Goal: Information Seeking & Learning: Learn about a topic

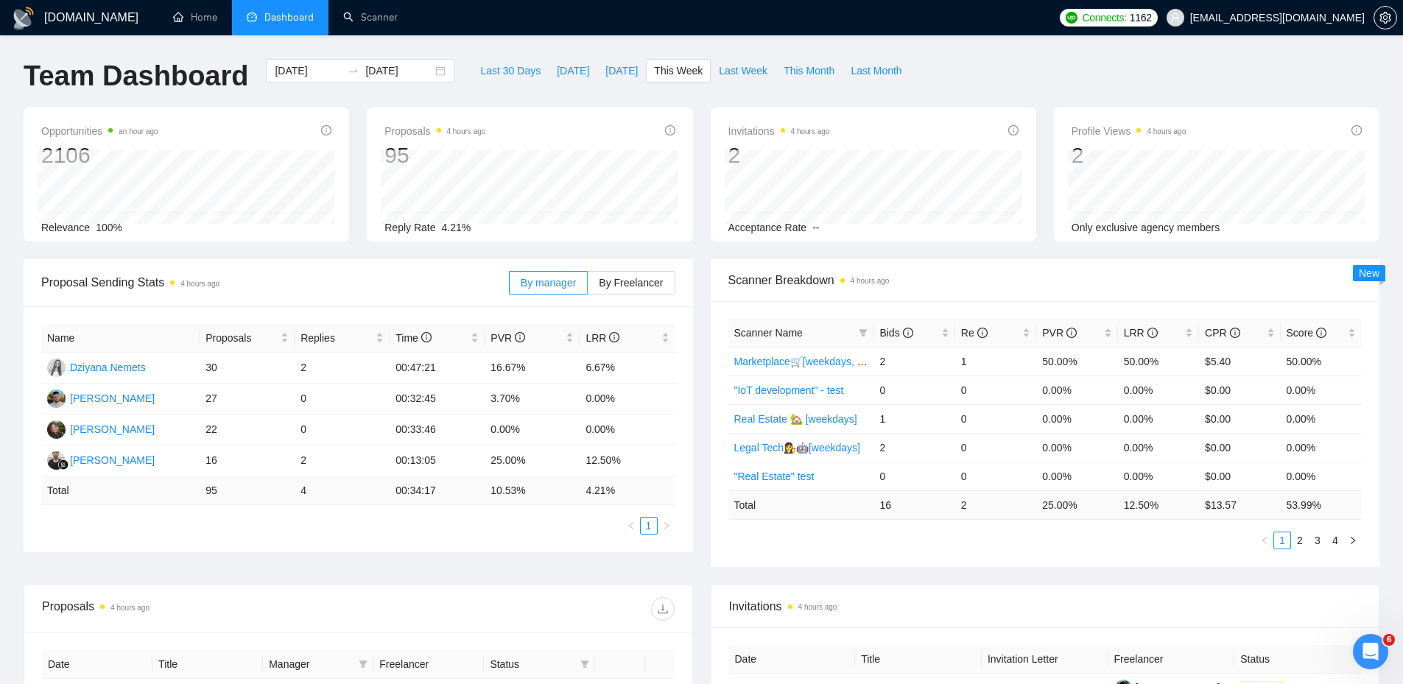
click at [1054, 58] on div "[DOMAIN_NAME] Home Dashboard Scanner Connects: 1162 [EMAIL_ADDRESS][DOMAIN_NAME…" at bounding box center [701, 583] width 1403 height 1167
click at [580, 365] on td "6.67%" at bounding box center [627, 368] width 95 height 31
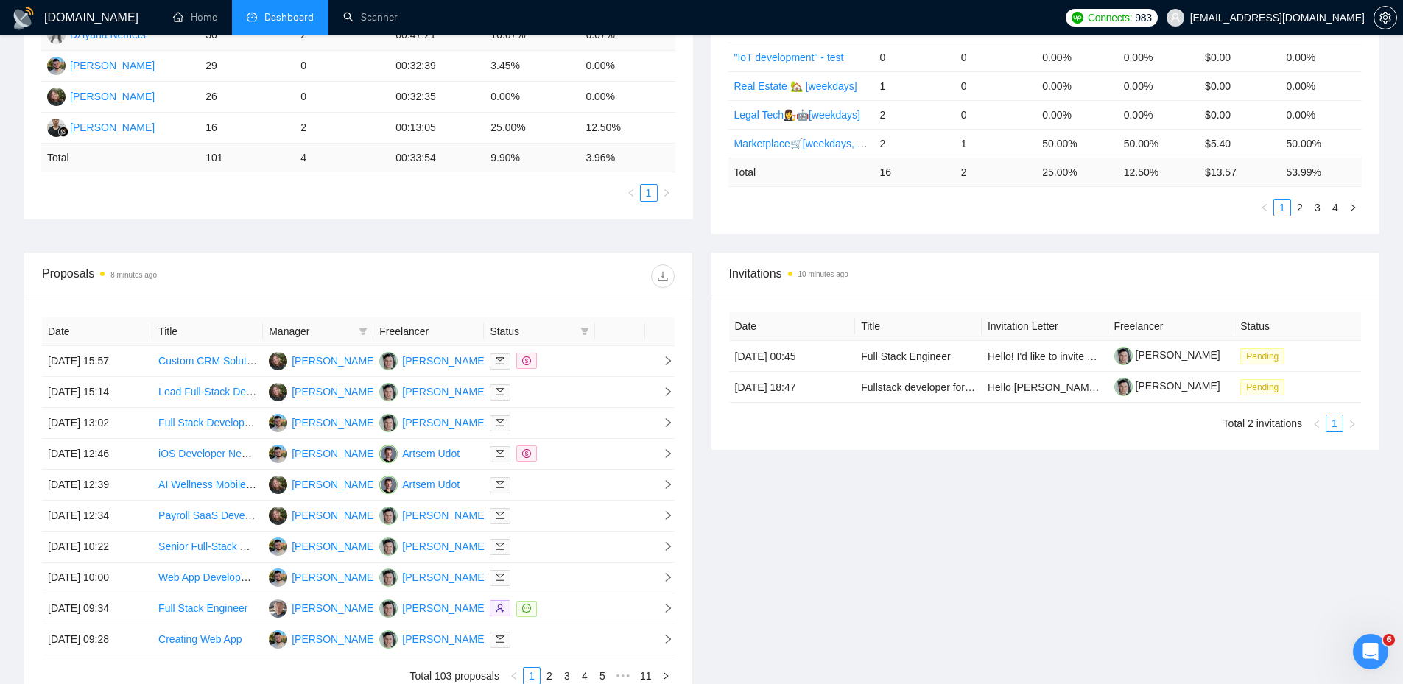
scroll to position [368, 0]
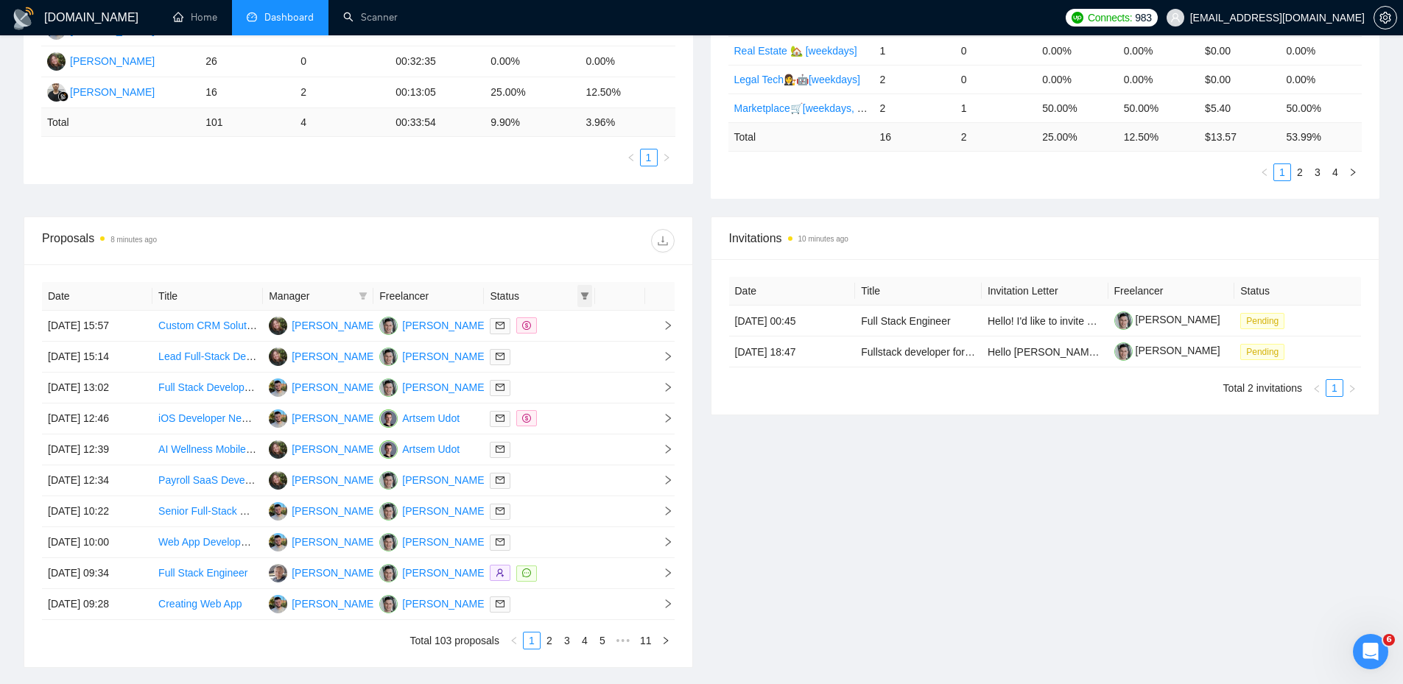
click at [586, 293] on icon "filter" at bounding box center [584, 295] width 8 height 7
click at [547, 334] on li "Chat" at bounding box center [547, 324] width 88 height 24
checkbox input "true"
click at [548, 261] on div "Proposals 8 minutes ago" at bounding box center [358, 240] width 633 height 47
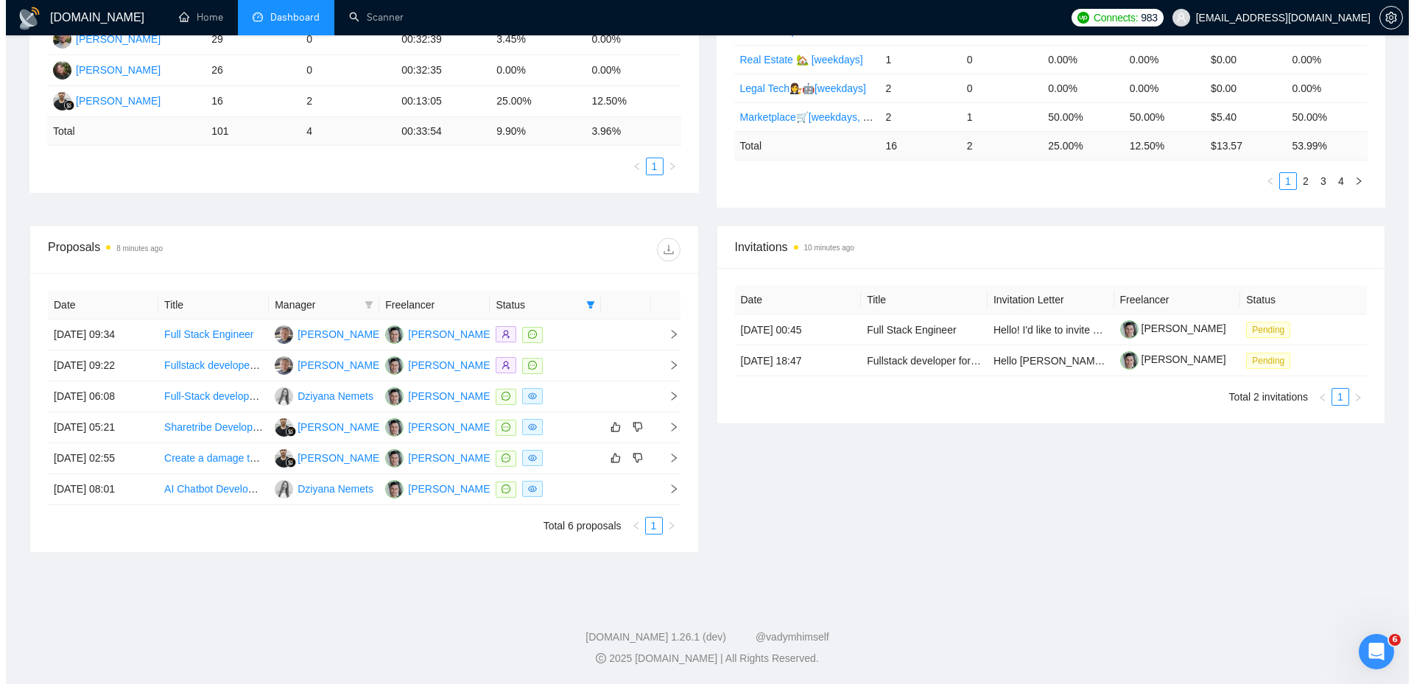
scroll to position [359, 0]
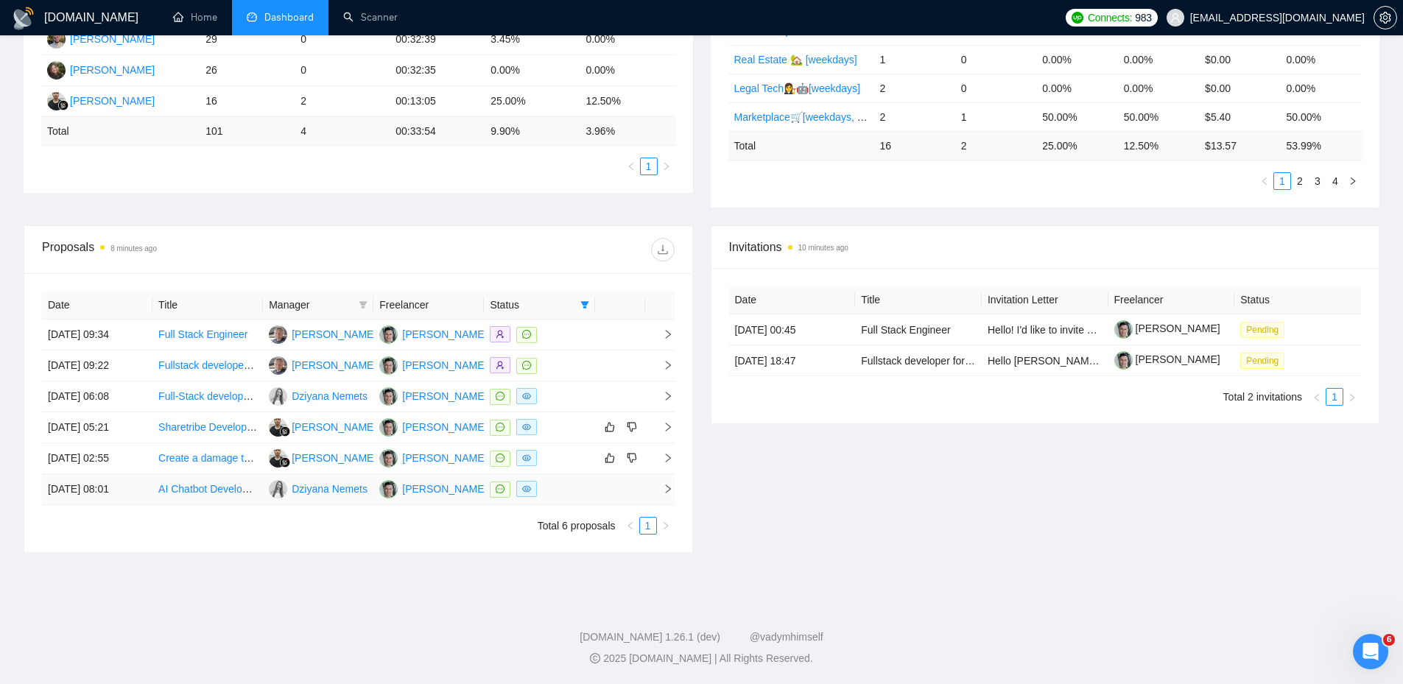
click at [584, 481] on div at bounding box center [539, 489] width 99 height 17
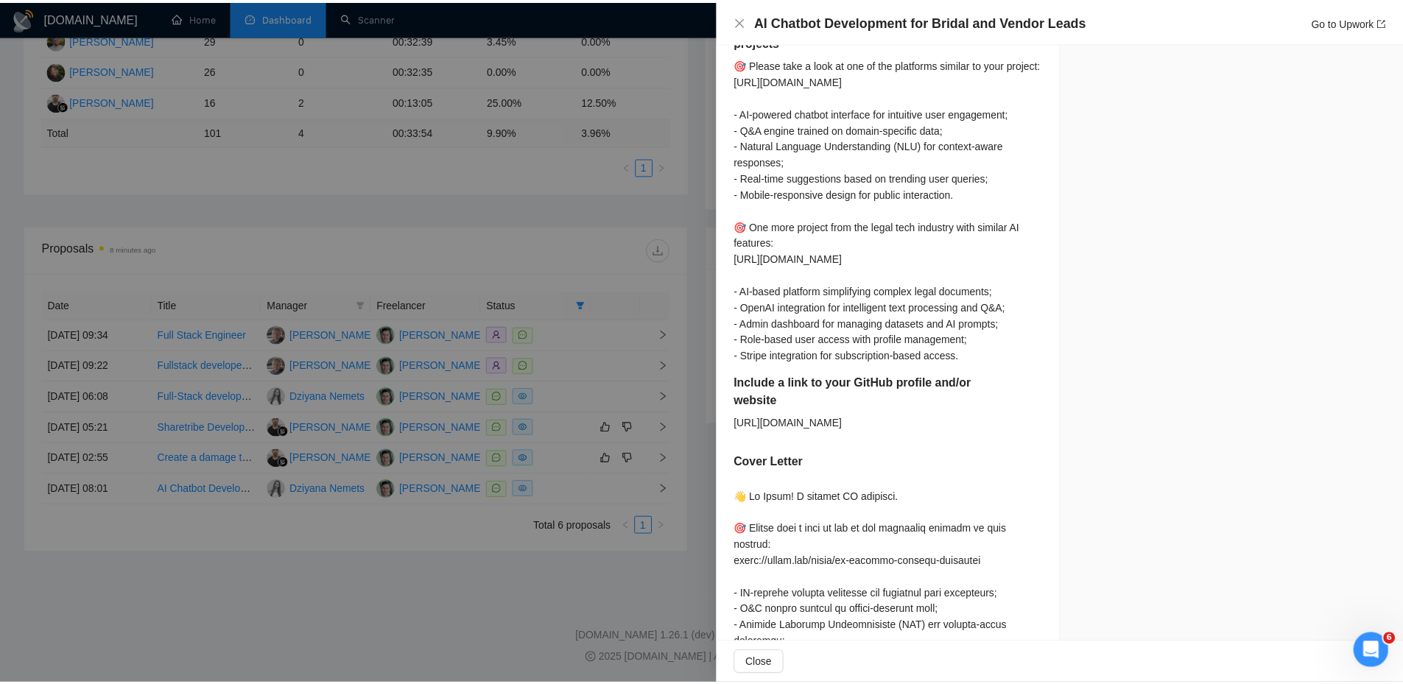
scroll to position [1029, 0]
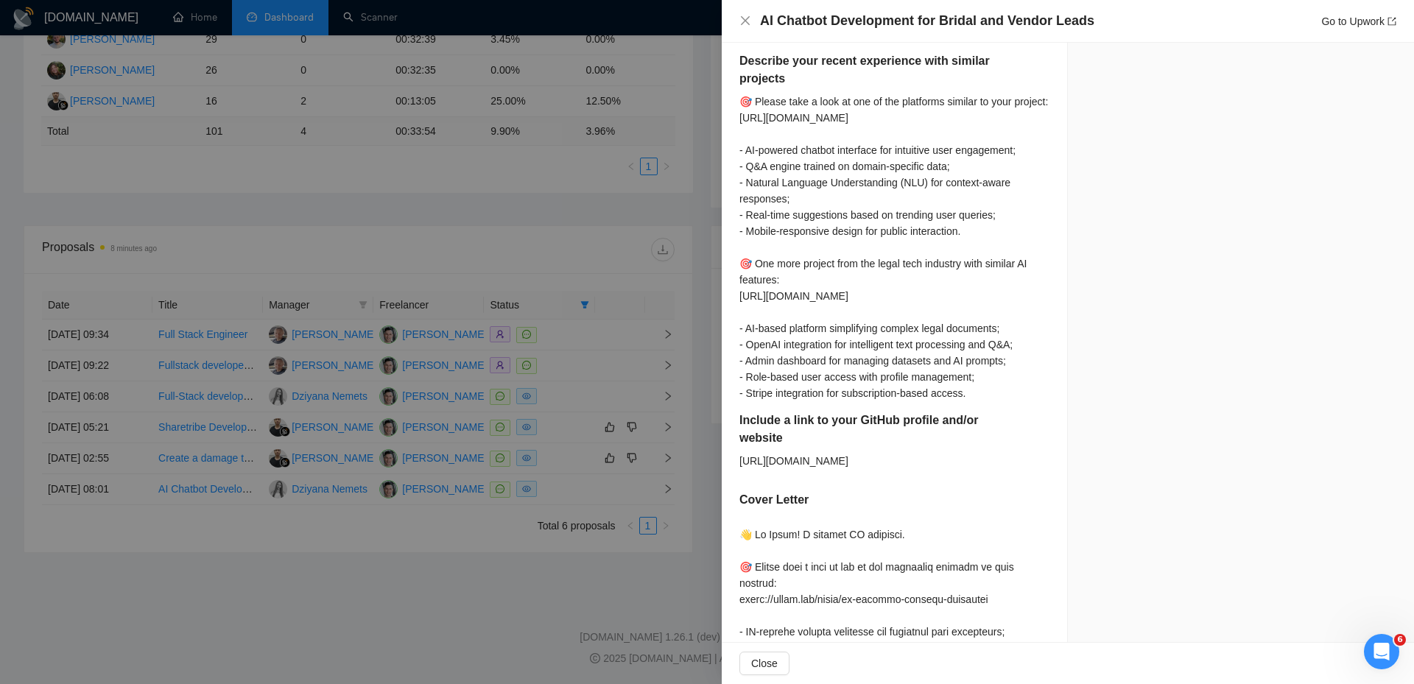
click at [476, 234] on div at bounding box center [707, 342] width 1414 height 684
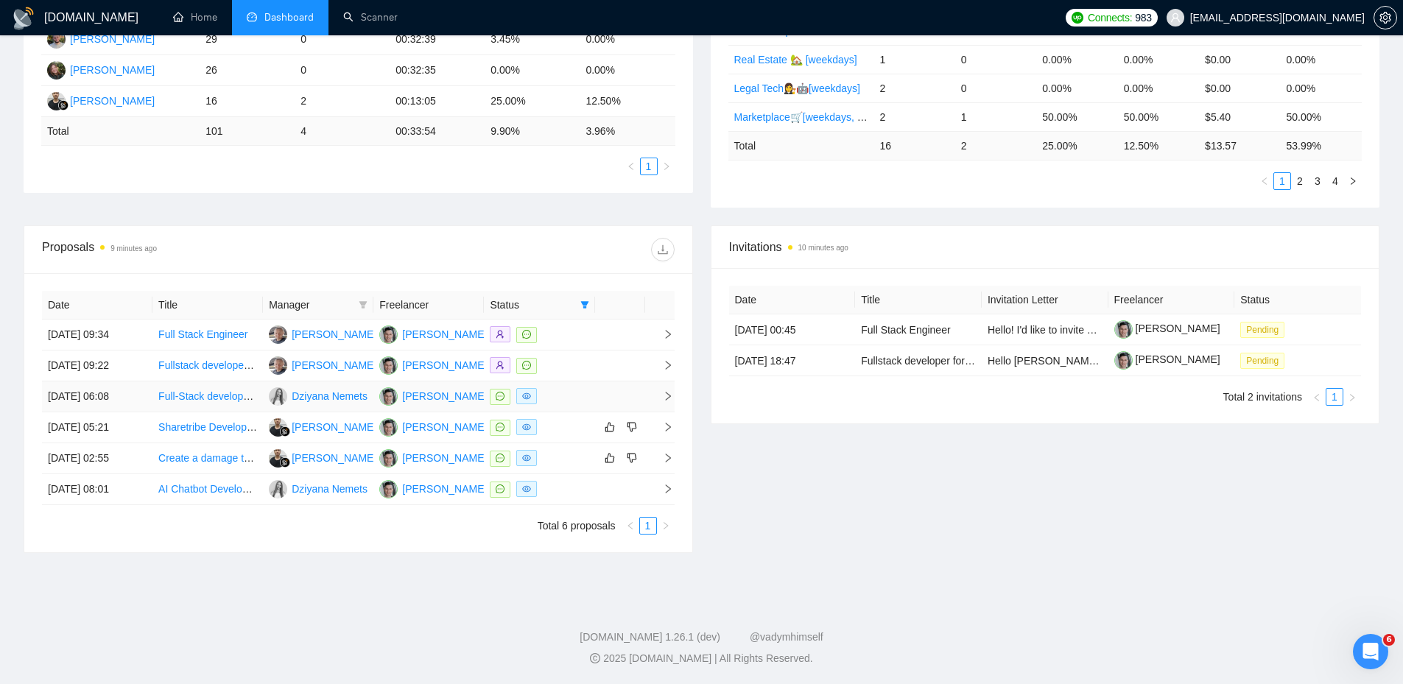
click at [579, 393] on div at bounding box center [539, 396] width 99 height 17
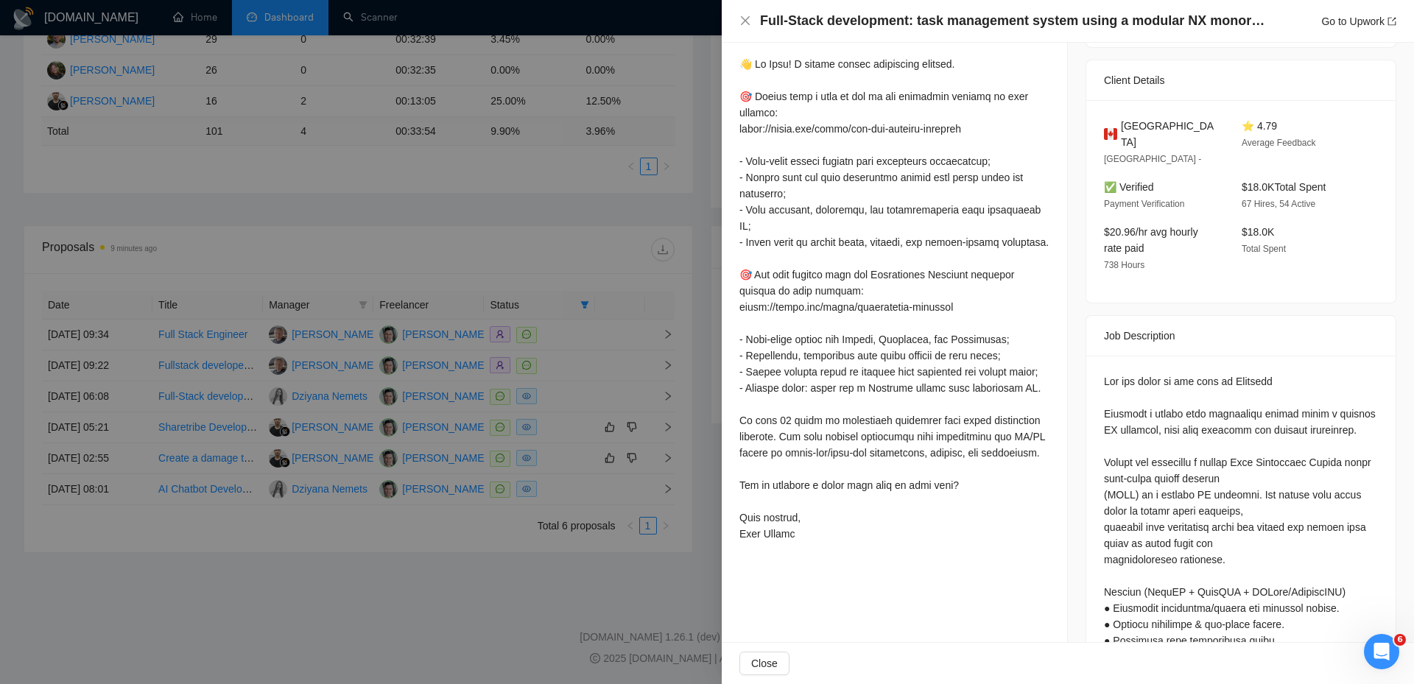
scroll to position [0, 0]
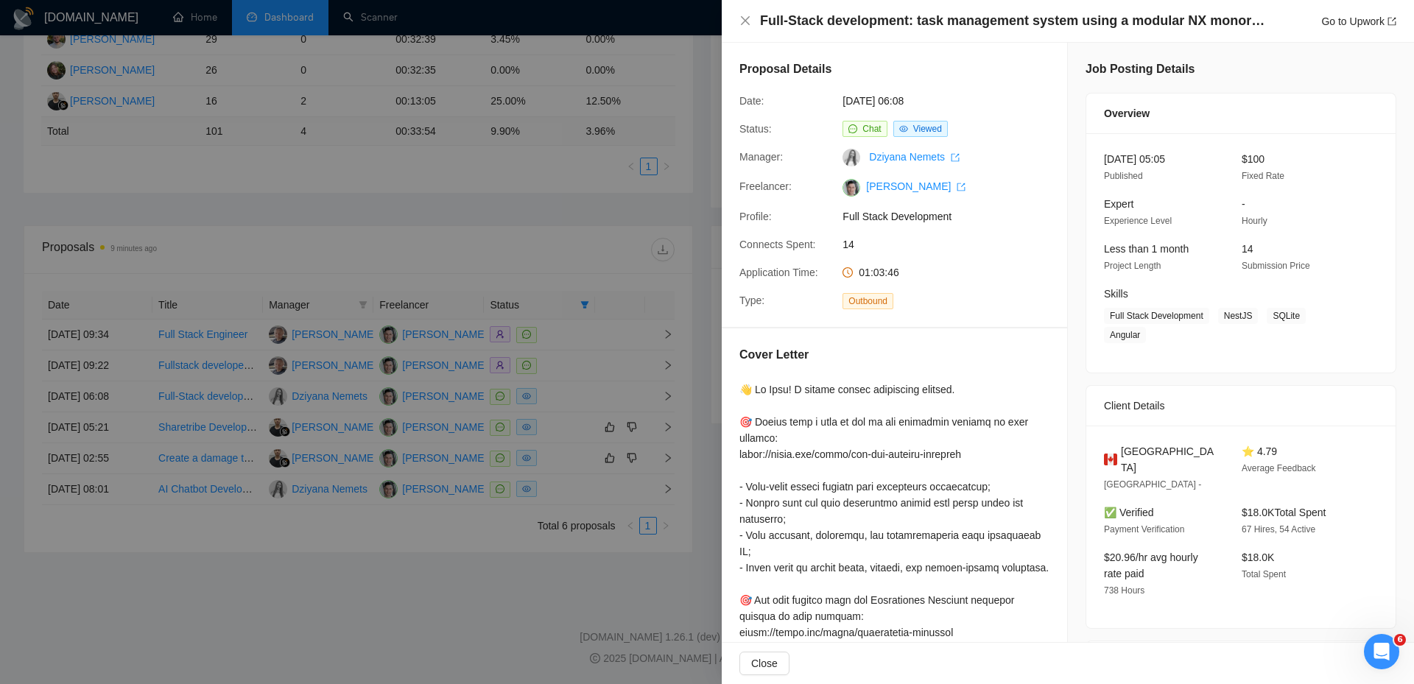
click at [554, 404] on div at bounding box center [707, 342] width 1414 height 684
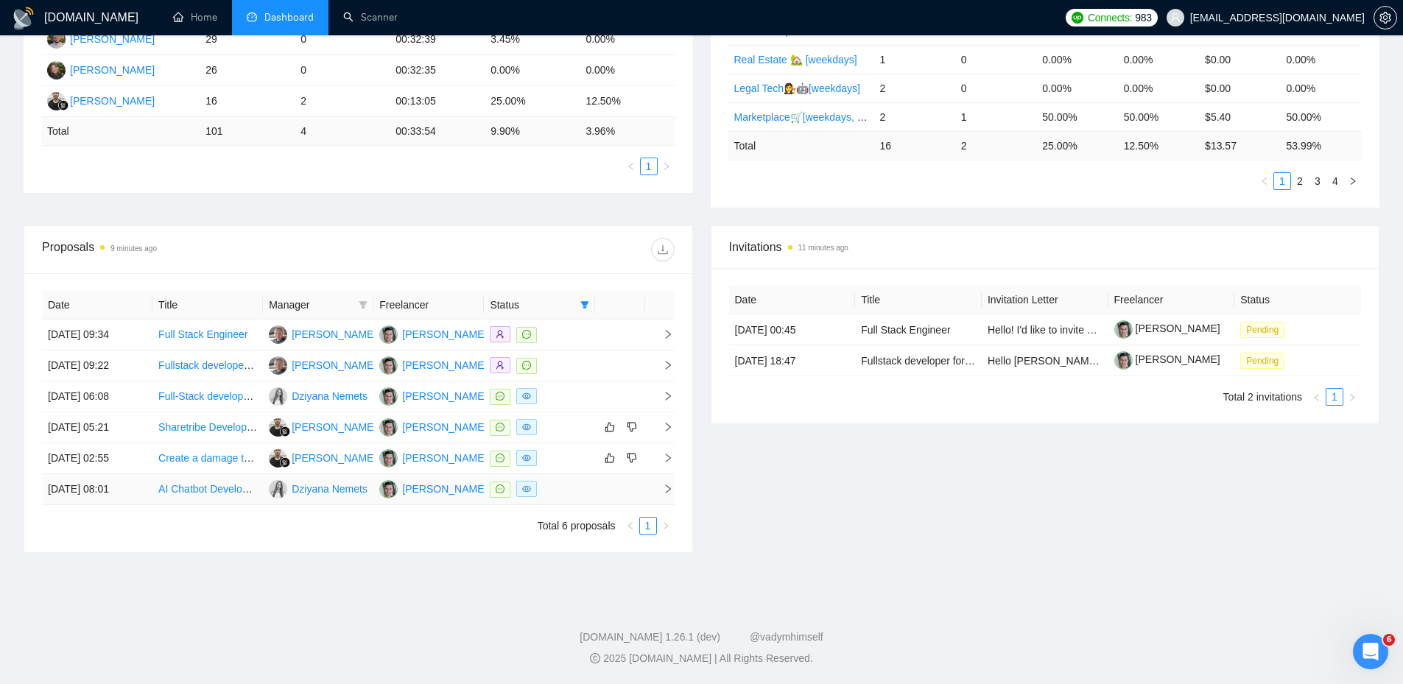
click at [561, 486] on div at bounding box center [539, 489] width 99 height 17
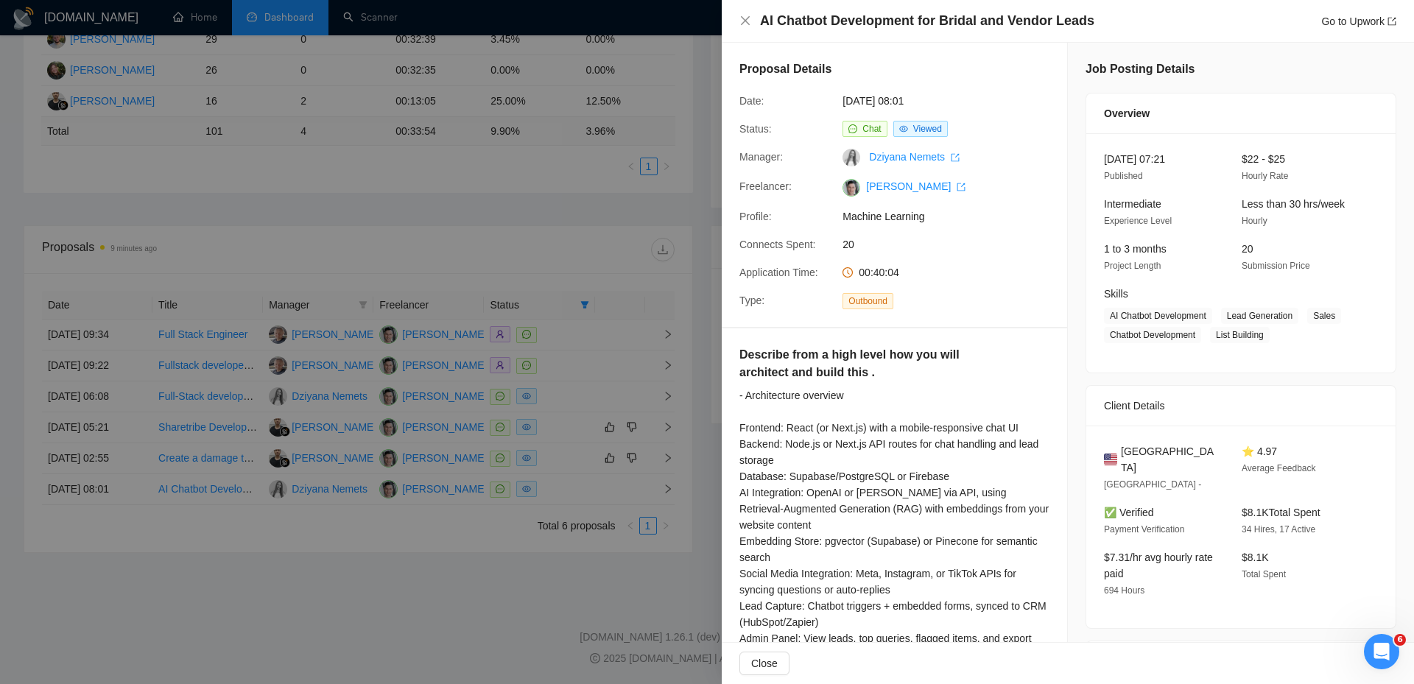
click at [566, 275] on div at bounding box center [707, 342] width 1414 height 684
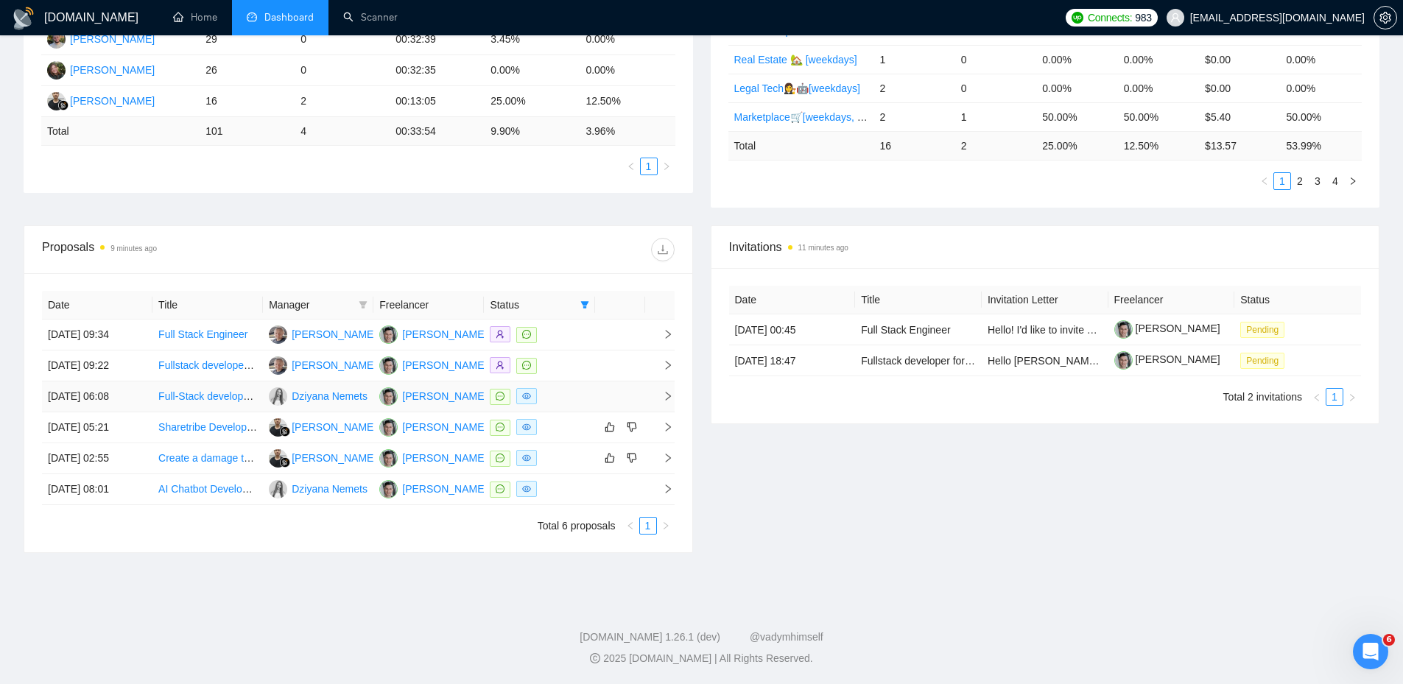
click at [561, 393] on div at bounding box center [539, 396] width 99 height 17
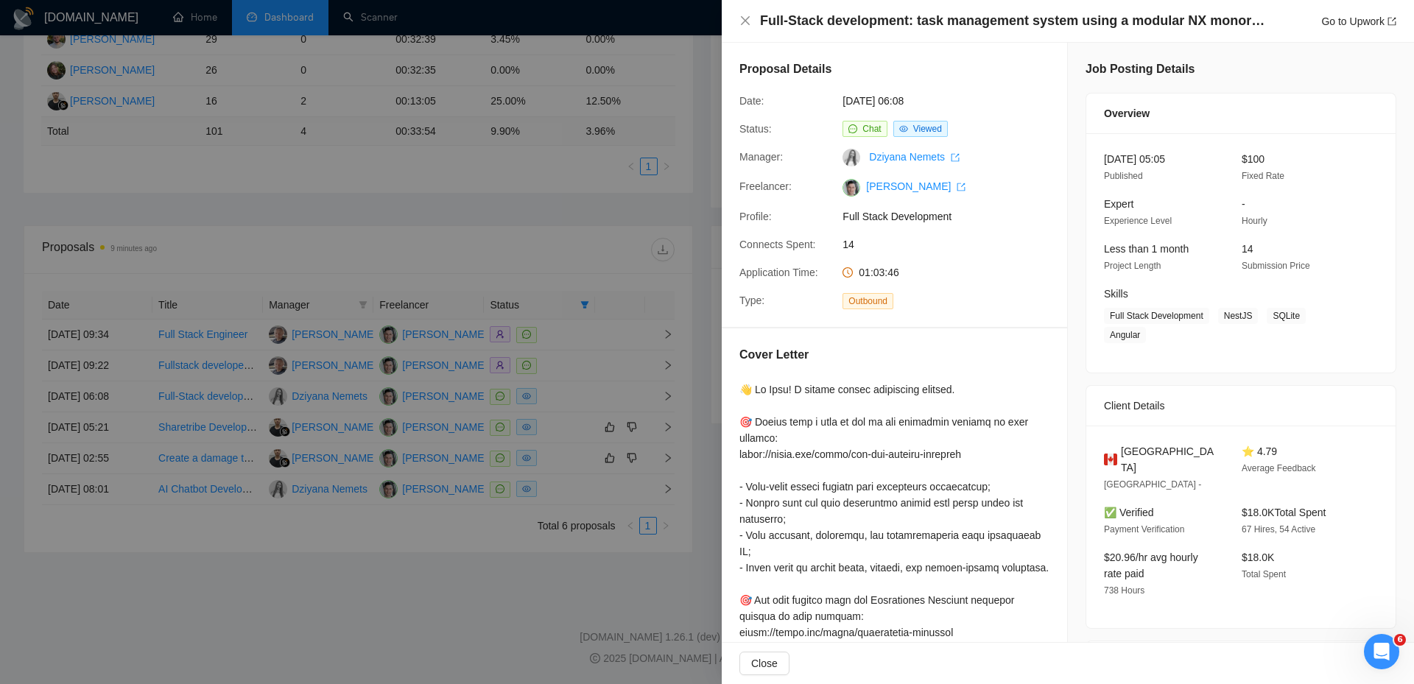
click at [511, 401] on div at bounding box center [707, 342] width 1414 height 684
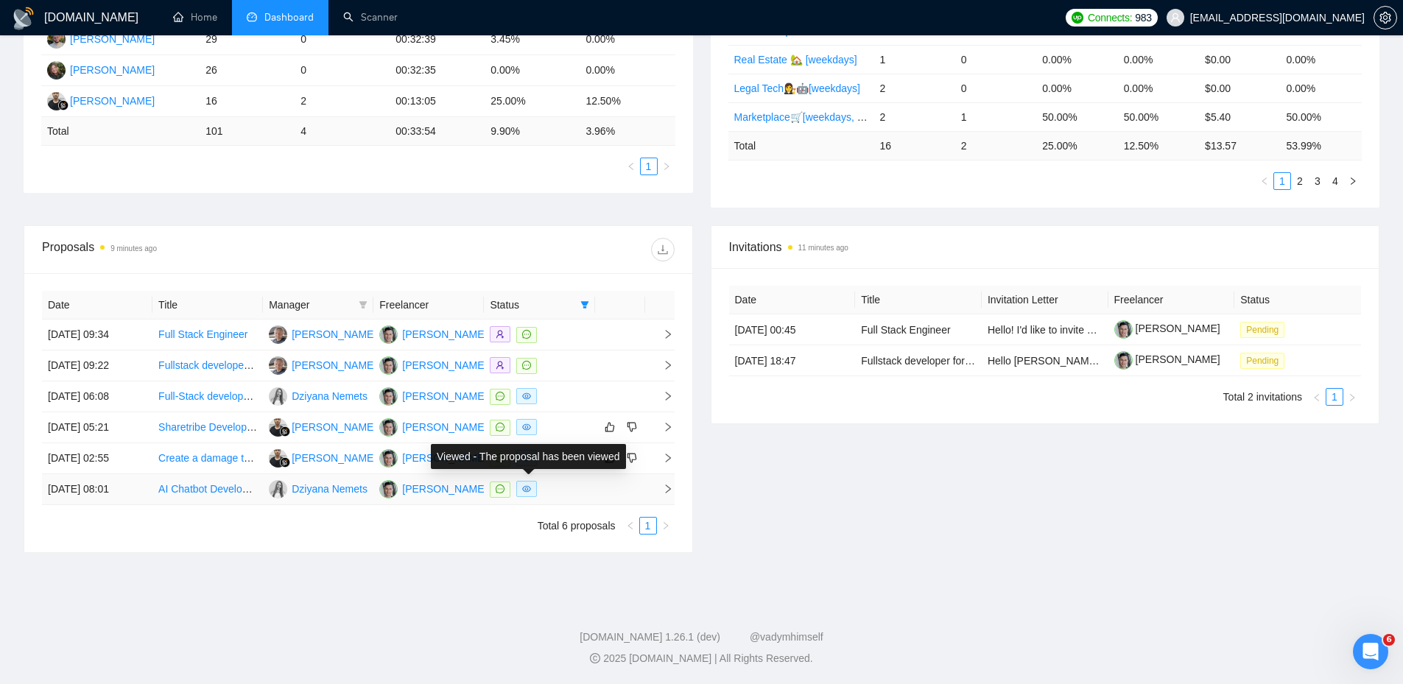
click at [542, 488] on div at bounding box center [539, 489] width 99 height 17
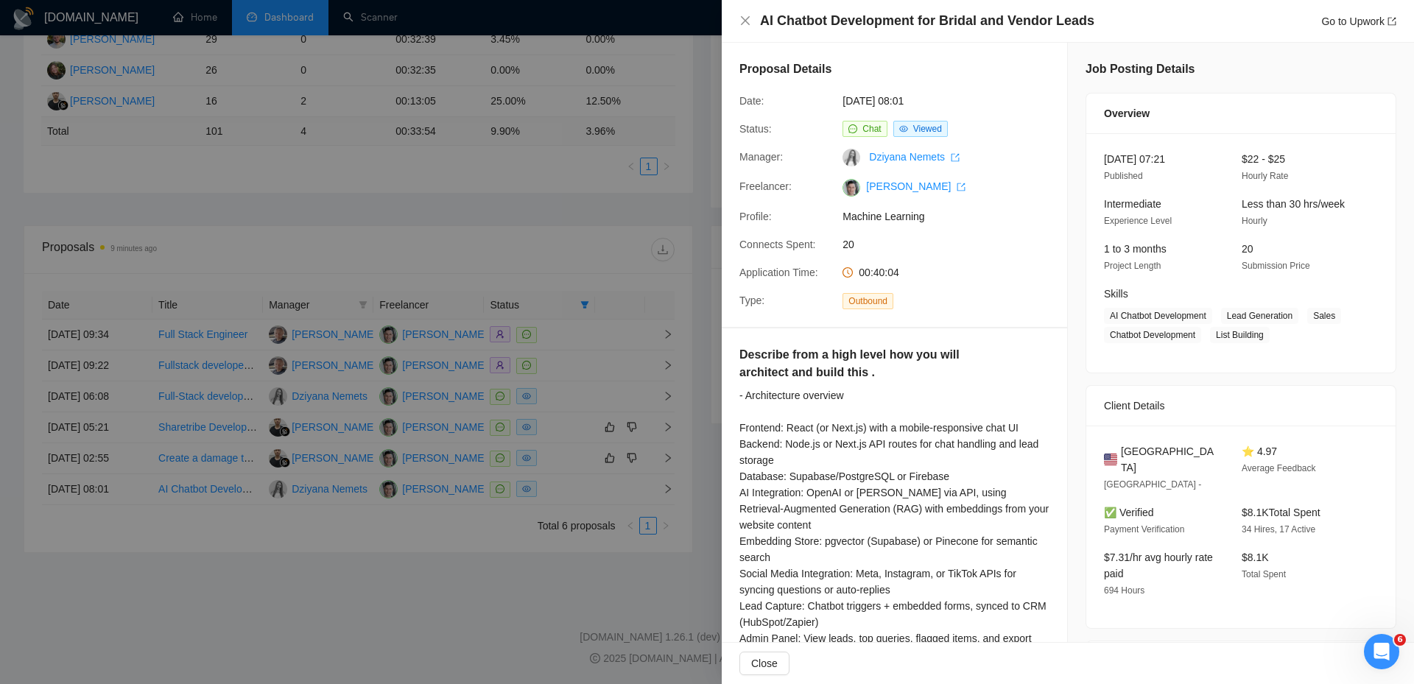
click at [543, 486] on div at bounding box center [707, 342] width 1414 height 684
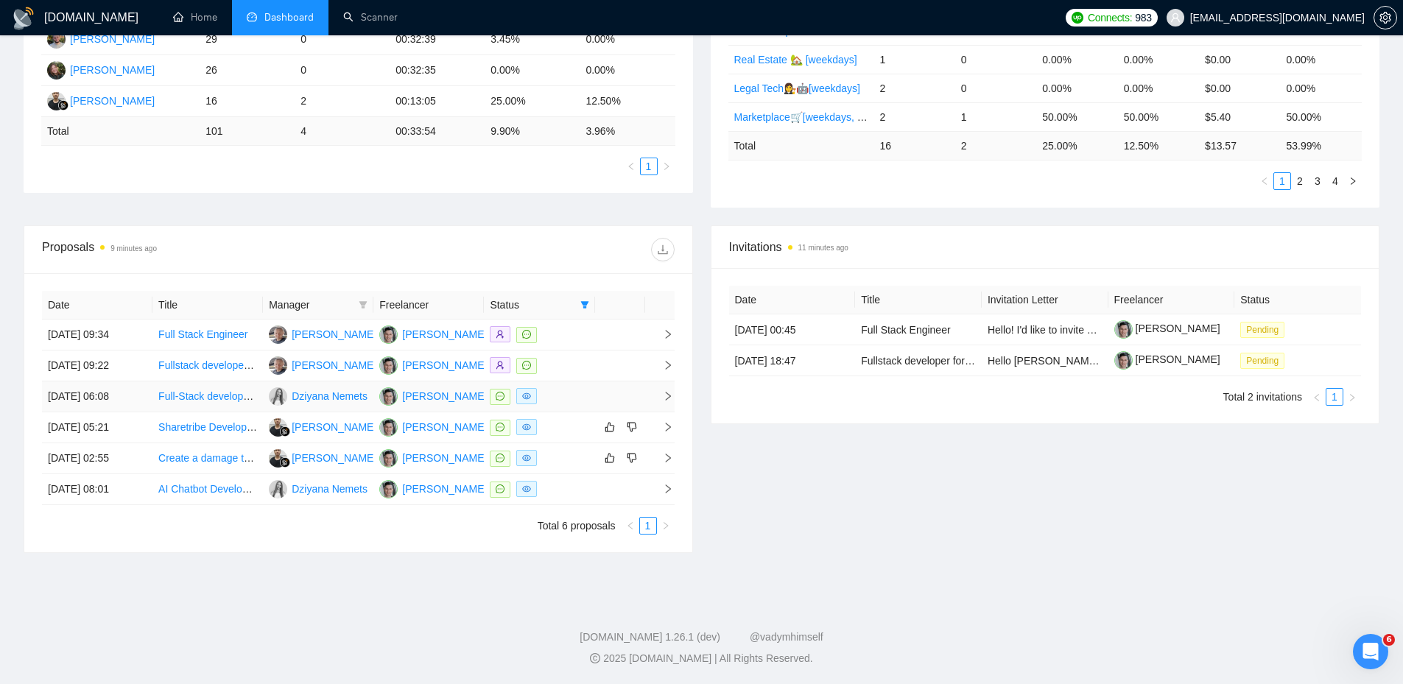
click at [585, 394] on div at bounding box center [539, 396] width 99 height 17
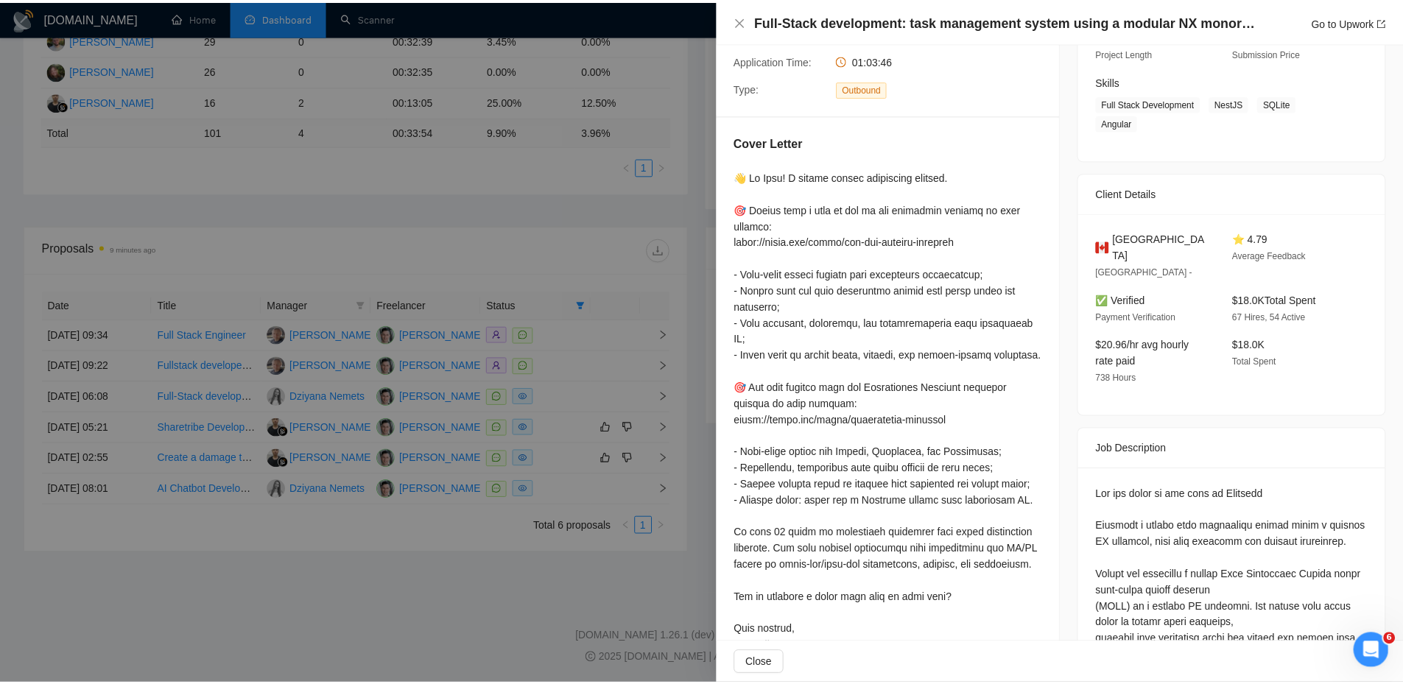
scroll to position [221, 0]
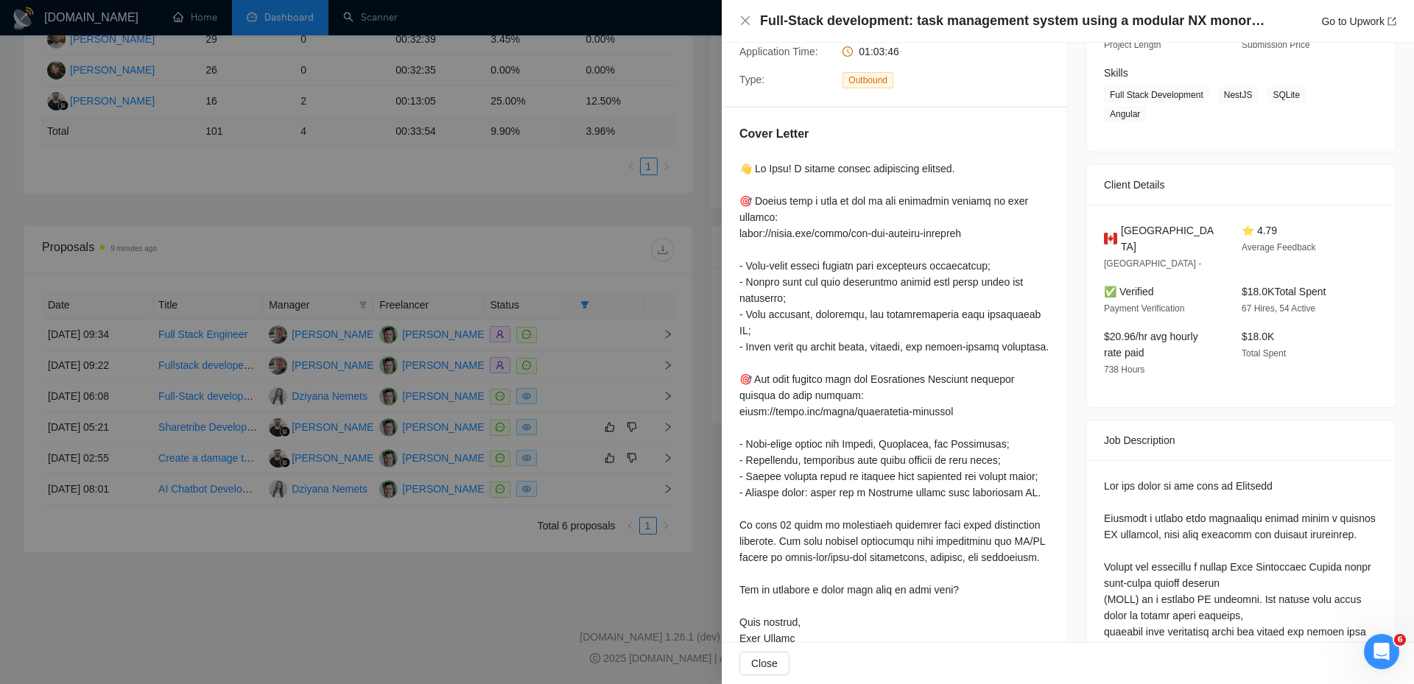
click at [614, 474] on div at bounding box center [707, 342] width 1414 height 684
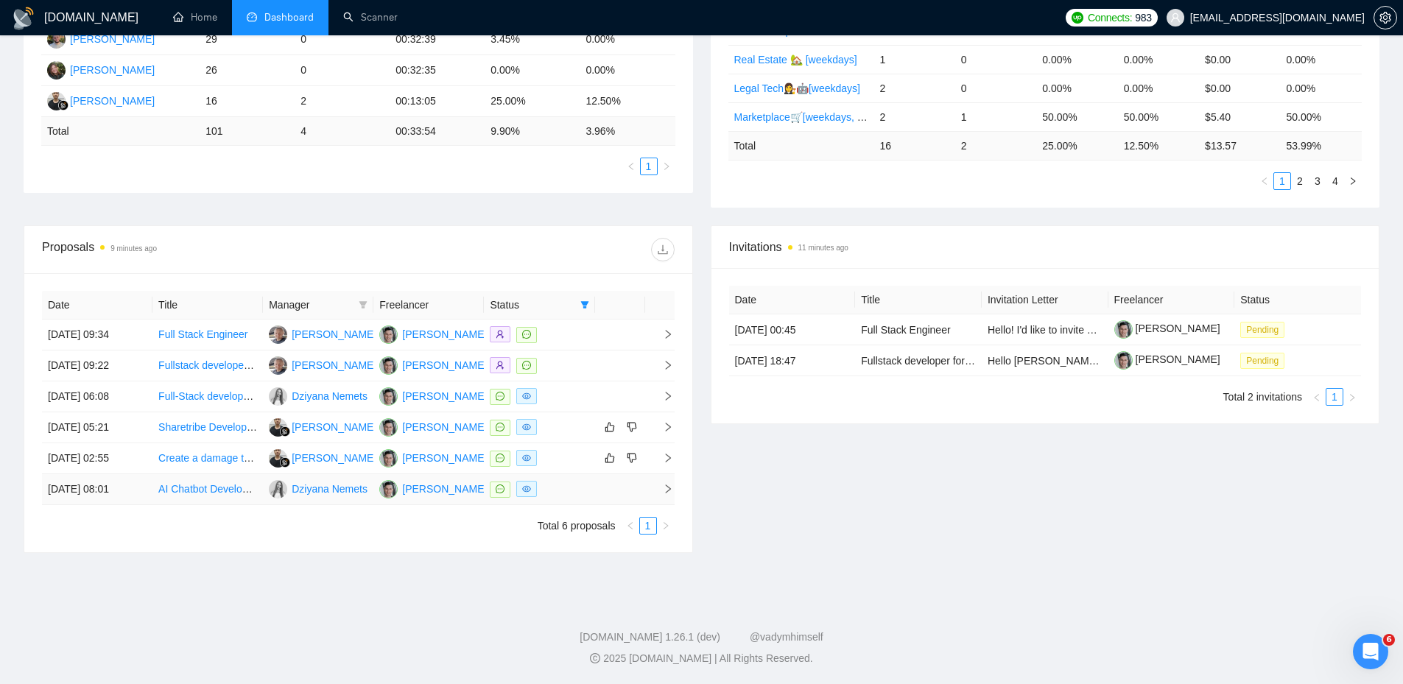
click at [590, 488] on td at bounding box center [539, 489] width 110 height 31
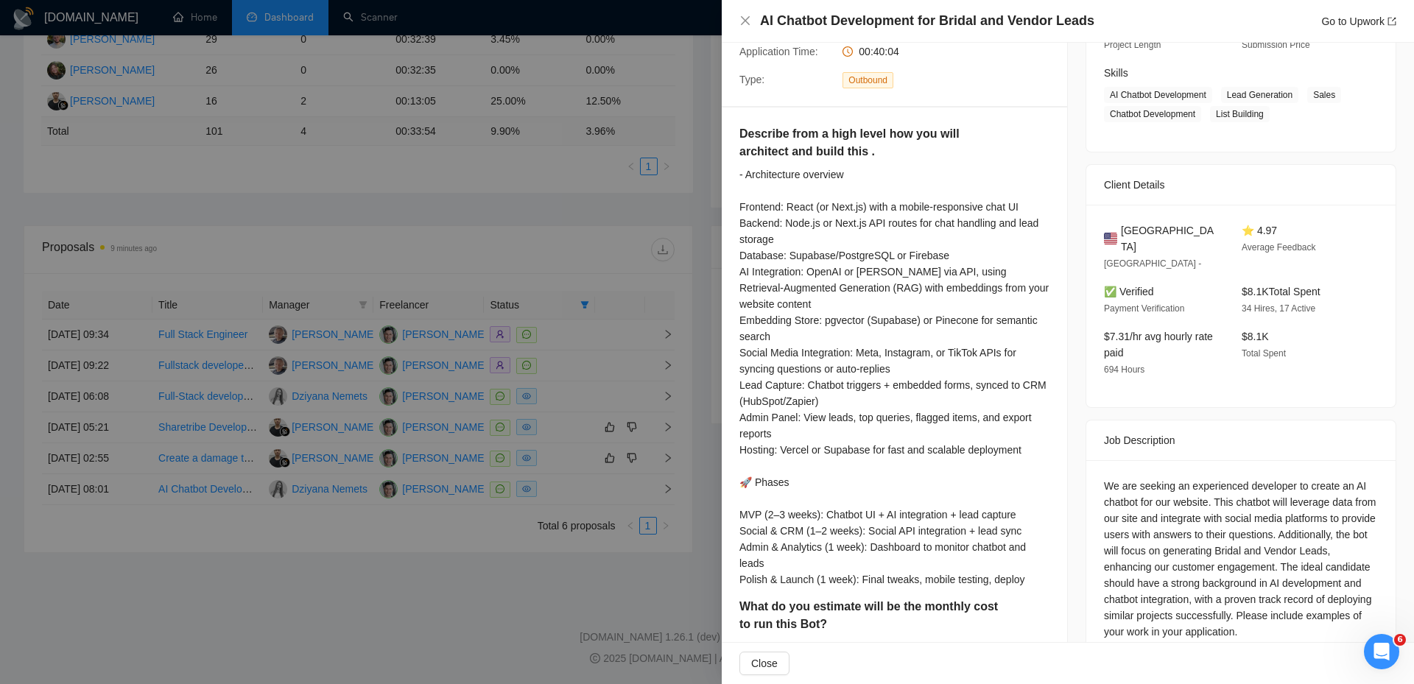
click at [572, 260] on div at bounding box center [707, 342] width 1414 height 684
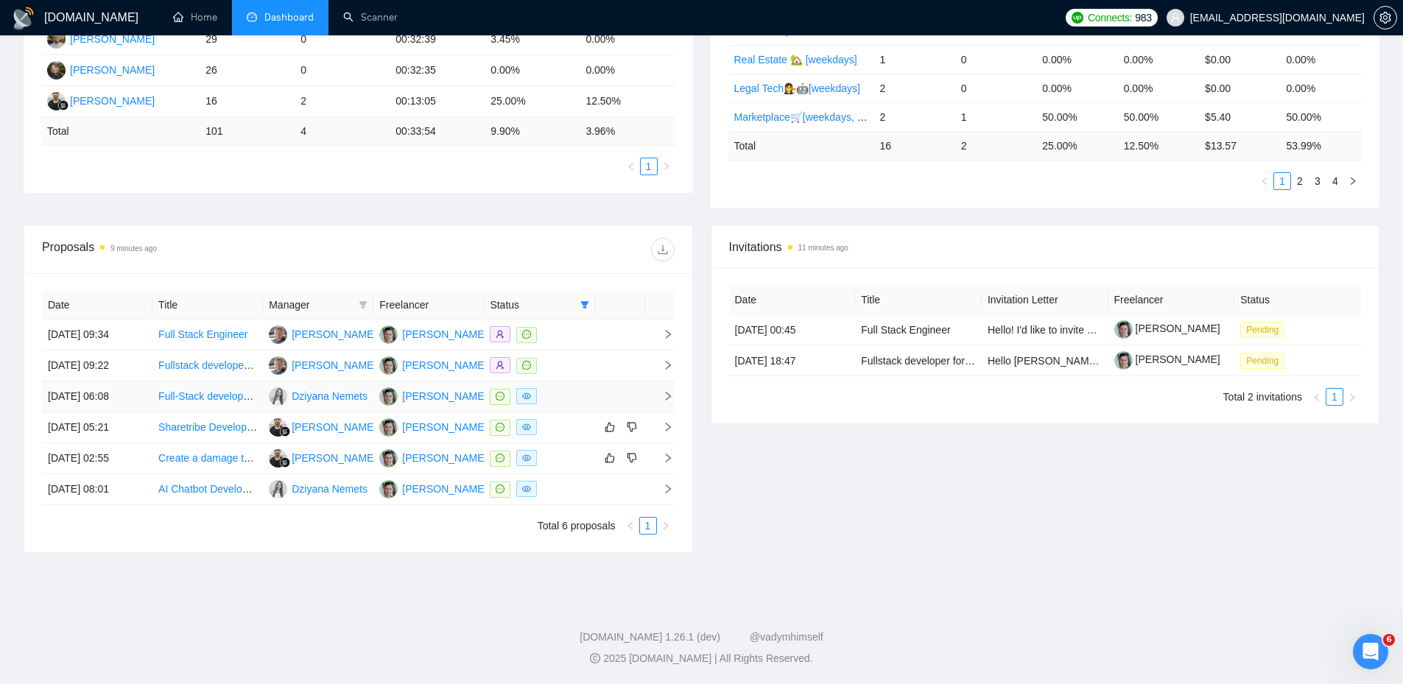
click at [578, 396] on div at bounding box center [539, 396] width 99 height 17
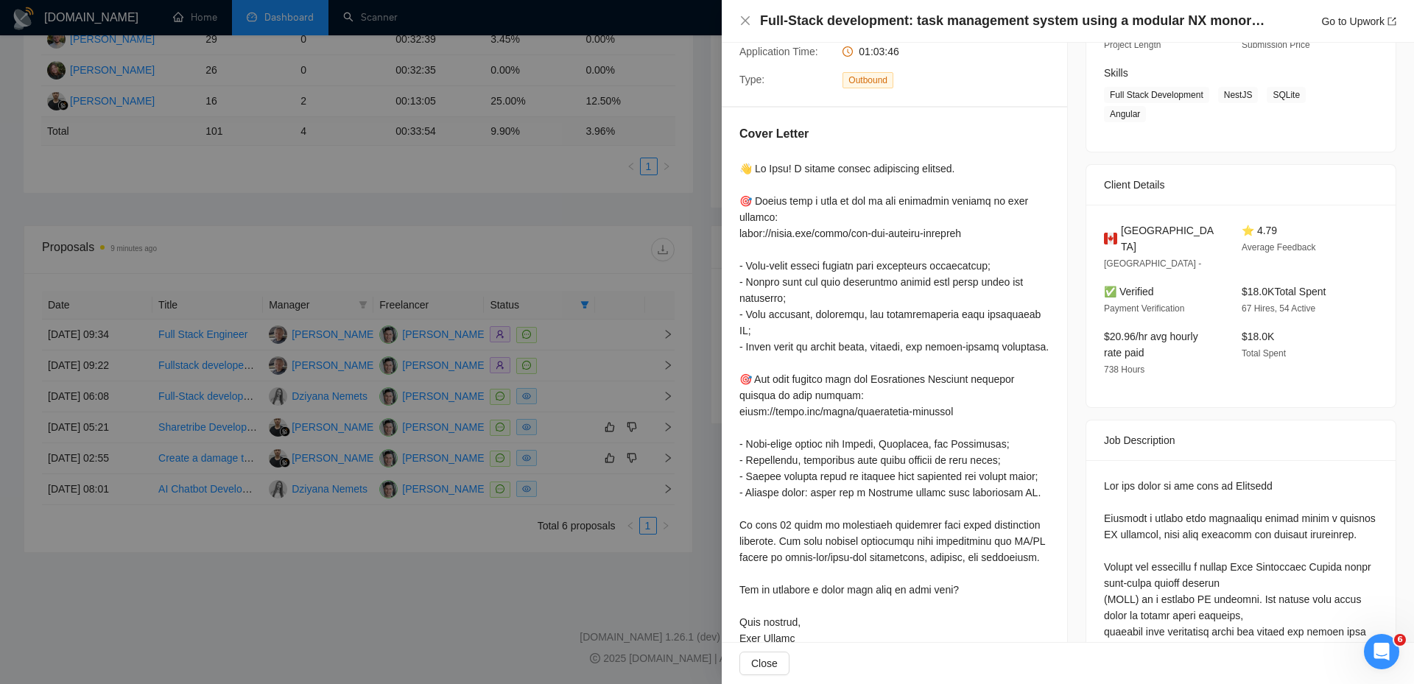
click at [561, 476] on div at bounding box center [707, 342] width 1414 height 684
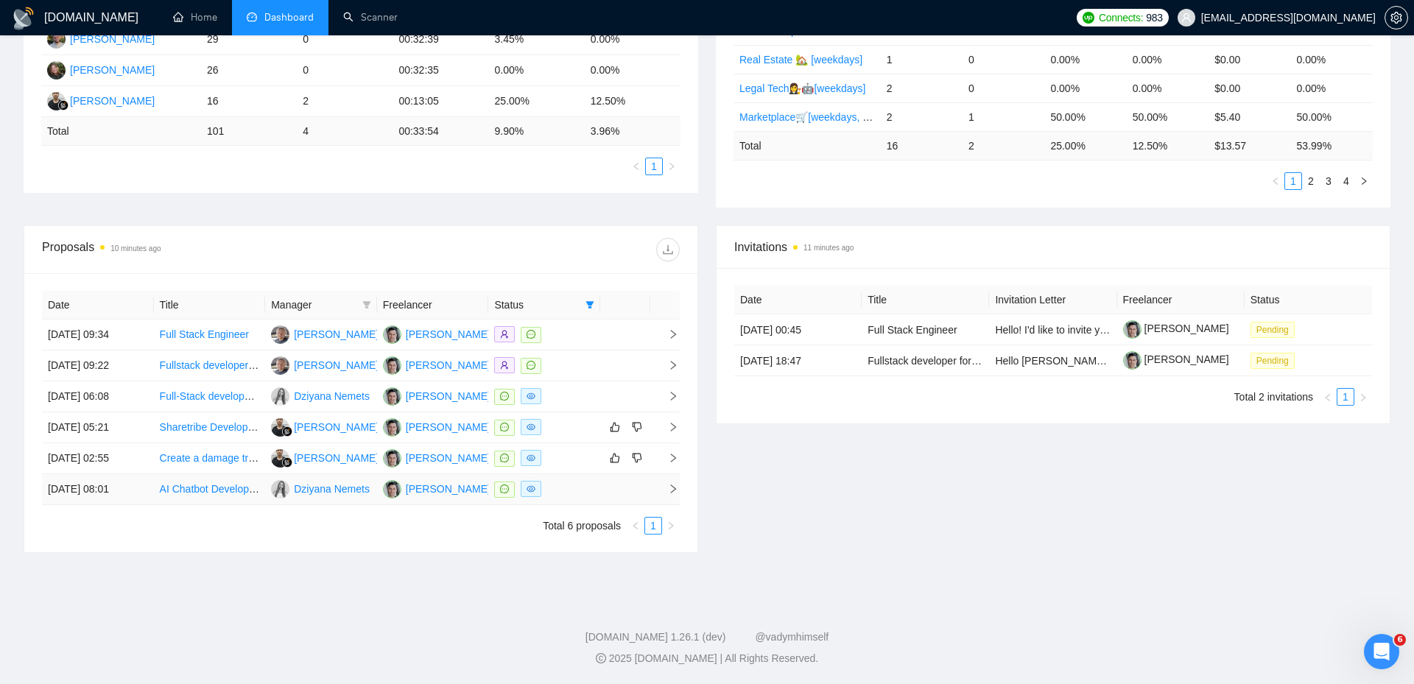
click at [571, 490] on div at bounding box center [544, 489] width 100 height 17
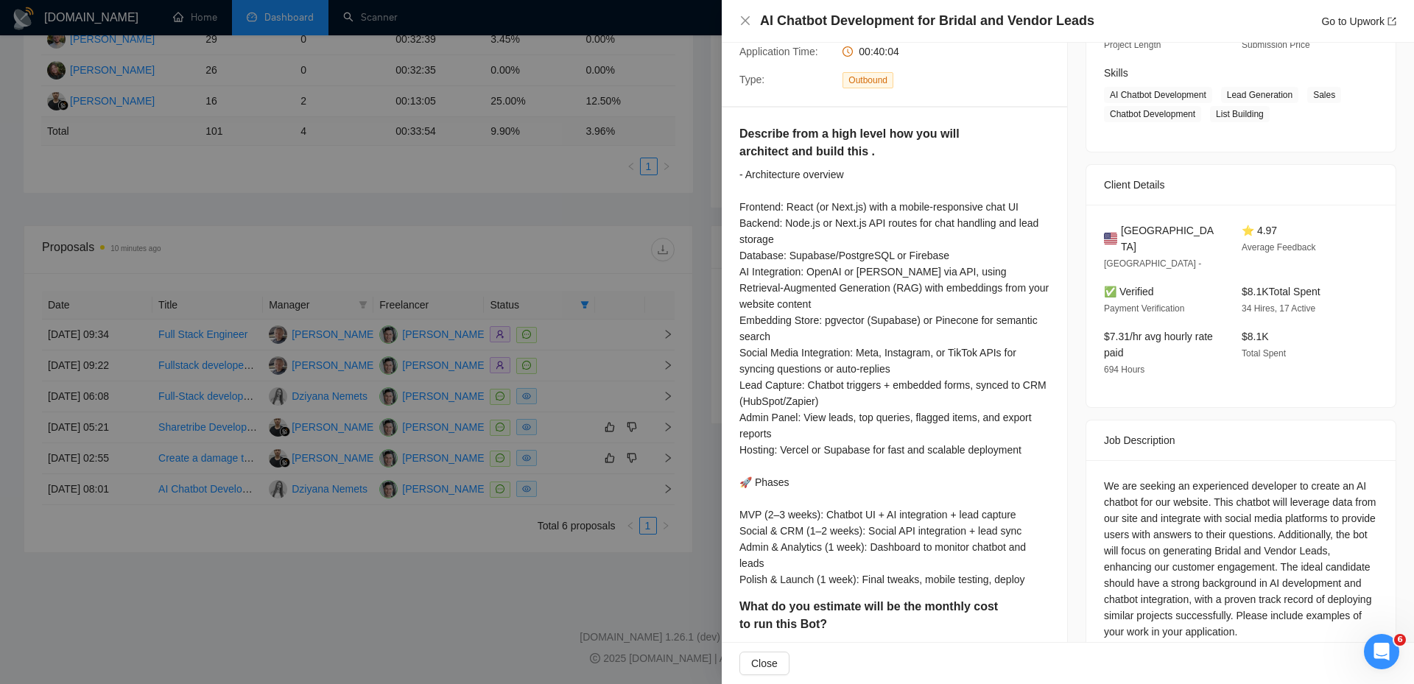
click at [446, 566] on div at bounding box center [707, 342] width 1414 height 684
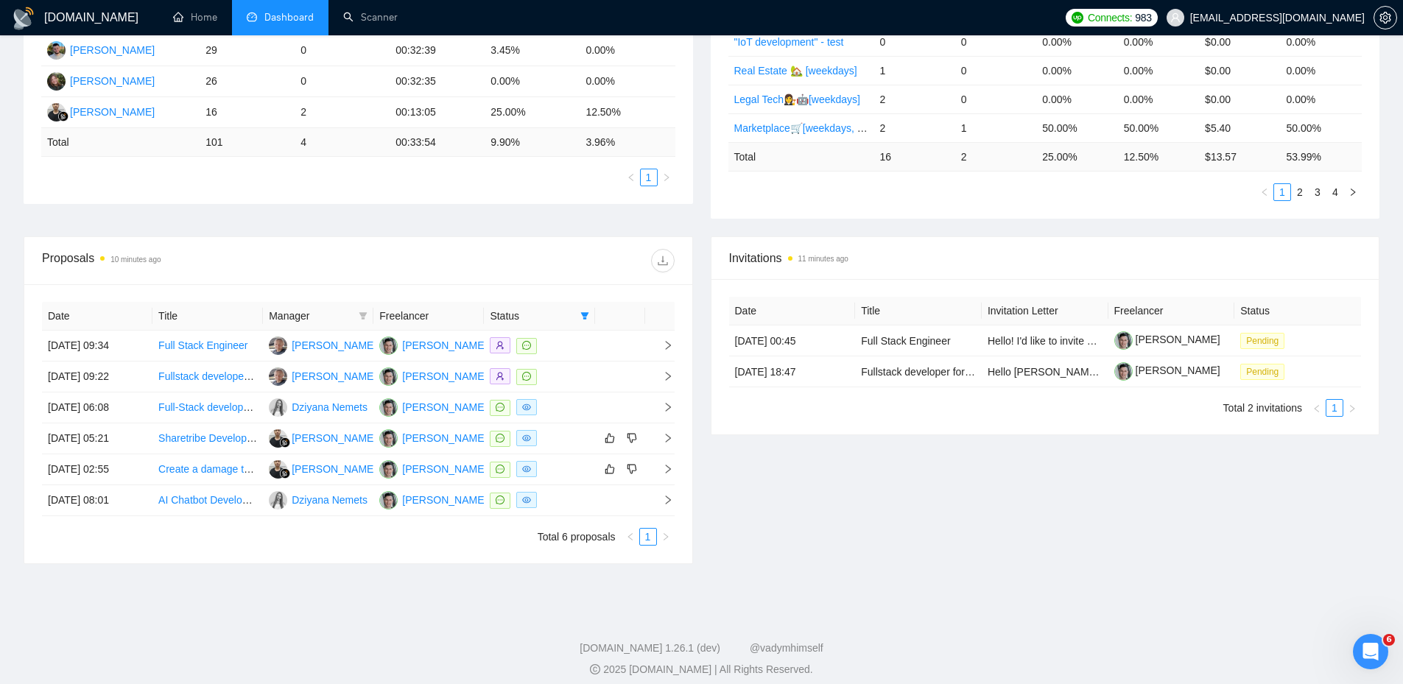
scroll to position [0, 0]
